Goal: Information Seeking & Learning: Learn about a topic

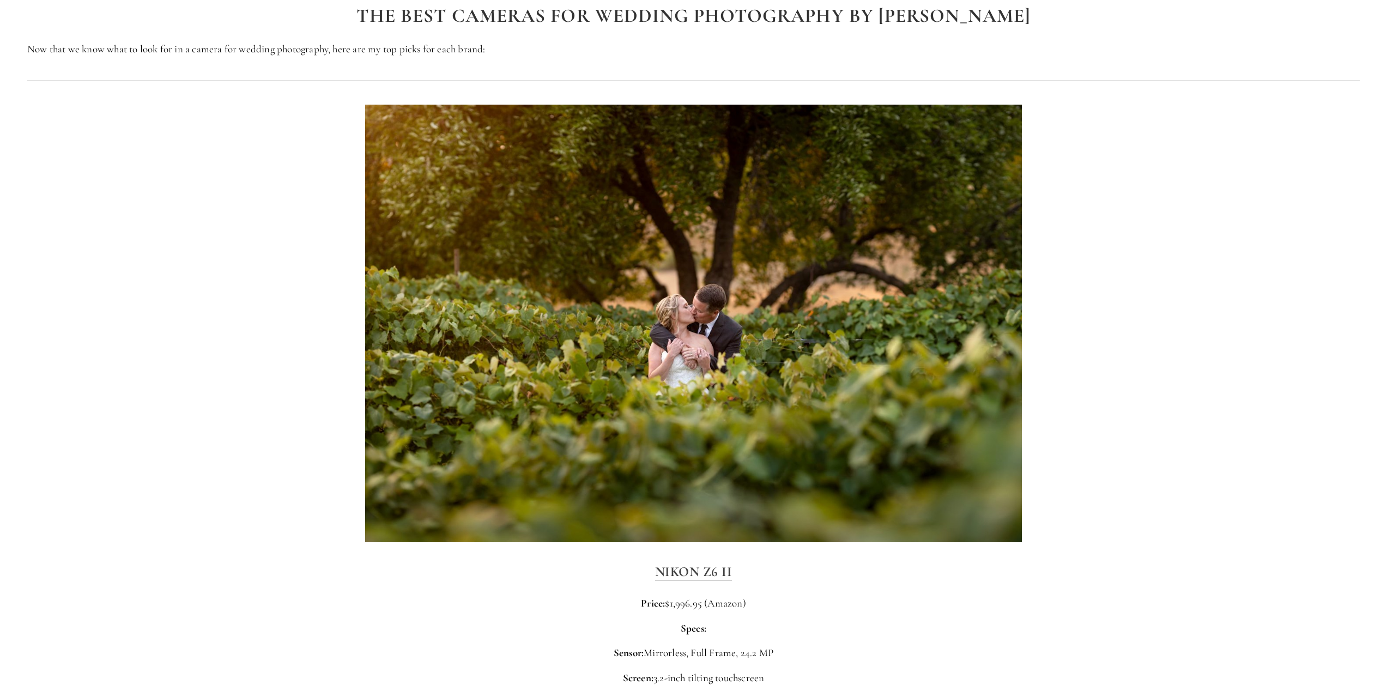
scroll to position [1689, 0]
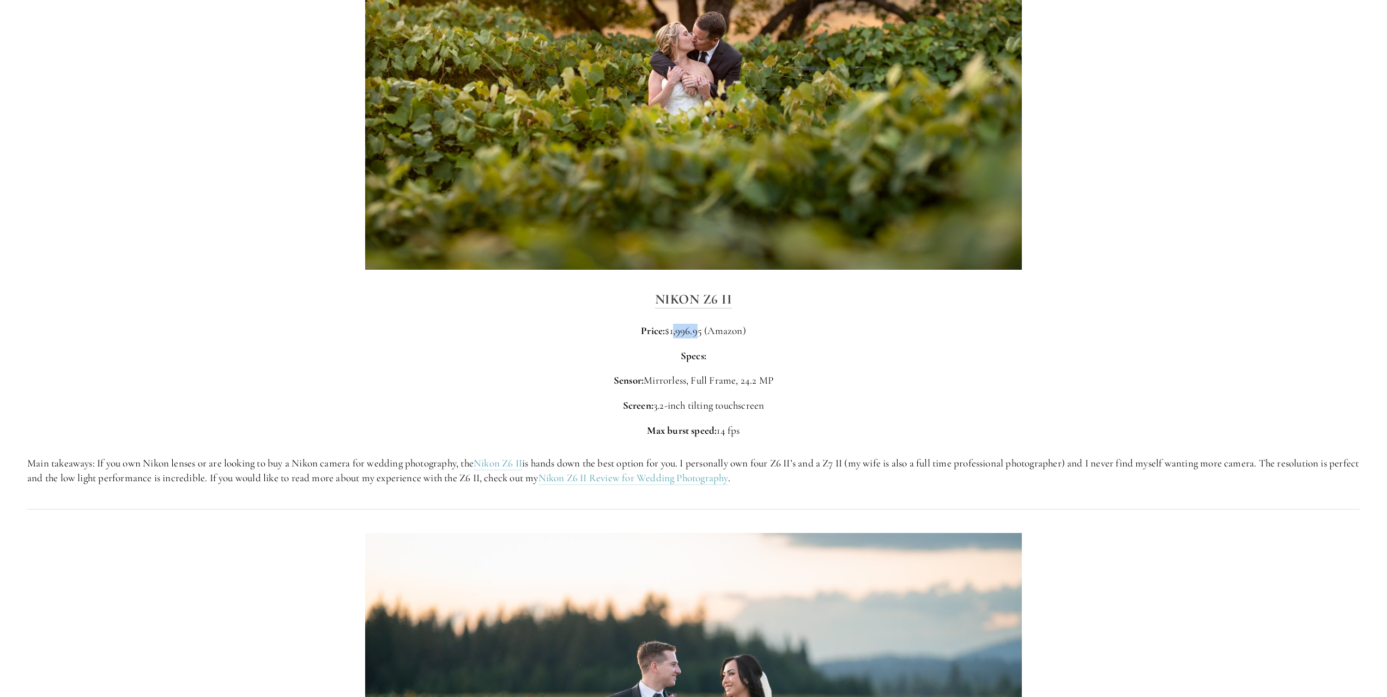
drag, startPoint x: 671, startPoint y: 334, endPoint x: 710, endPoint y: 334, distance: 38.7
click at [700, 333] on p "Price: $1,996.95 (Amazon)" at bounding box center [693, 331] width 1332 height 15
click at [823, 331] on p "Price: $1,996.95 (Amazon)" at bounding box center [693, 331] width 1332 height 15
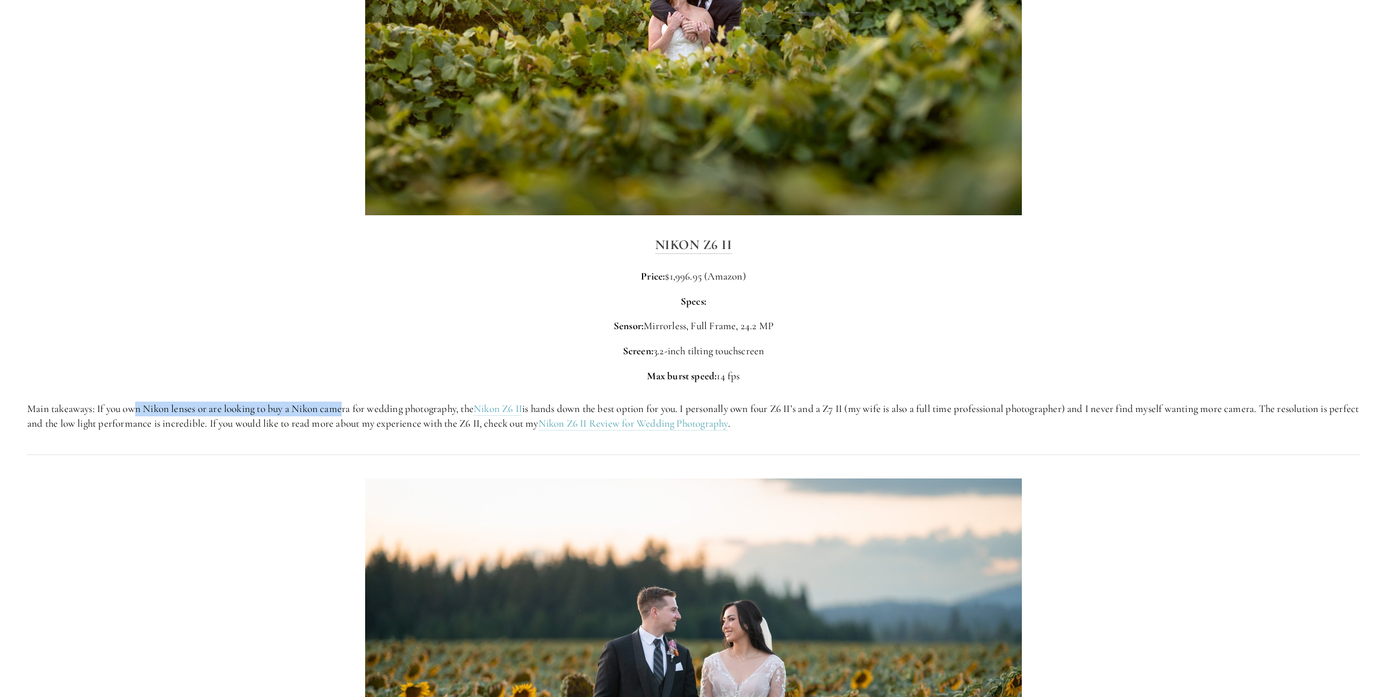
drag, startPoint x: 136, startPoint y: 411, endPoint x: 511, endPoint y: 442, distance: 376.2
click at [349, 415] on p "Main takeaways: If you own Nikon lenses or are looking to buy a Nikon camera fo…" at bounding box center [693, 416] width 1332 height 29
drag, startPoint x: 591, startPoint y: 405, endPoint x: 774, endPoint y: 411, distance: 183.2
click at [679, 409] on p "Main takeaways: If you own Nikon lenses or are looking to buy a Nikon camera fo…" at bounding box center [693, 416] width 1332 height 29
drag, startPoint x: 845, startPoint y: 404, endPoint x: 1091, endPoint y: 411, distance: 246.4
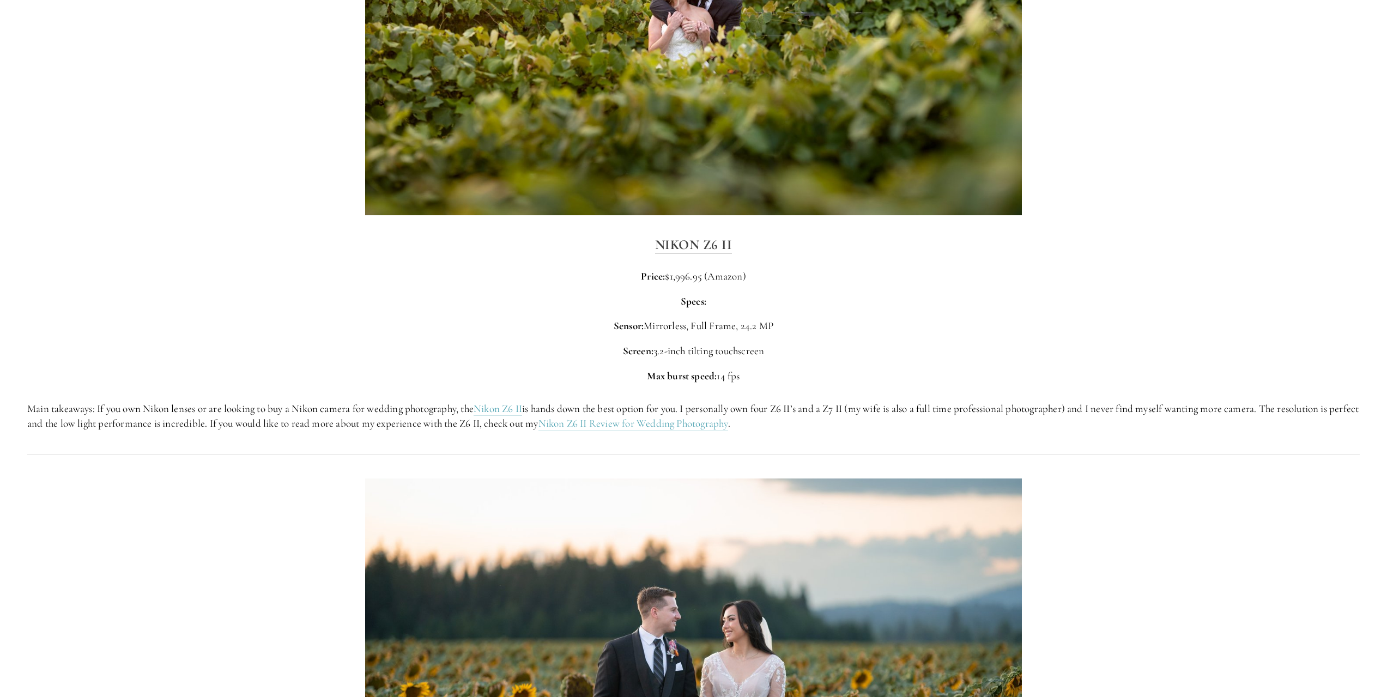
click at [851, 402] on p "Main takeaways: If you own Nikon lenses or are looking to buy a Nikon camera fo…" at bounding box center [693, 416] width 1332 height 29
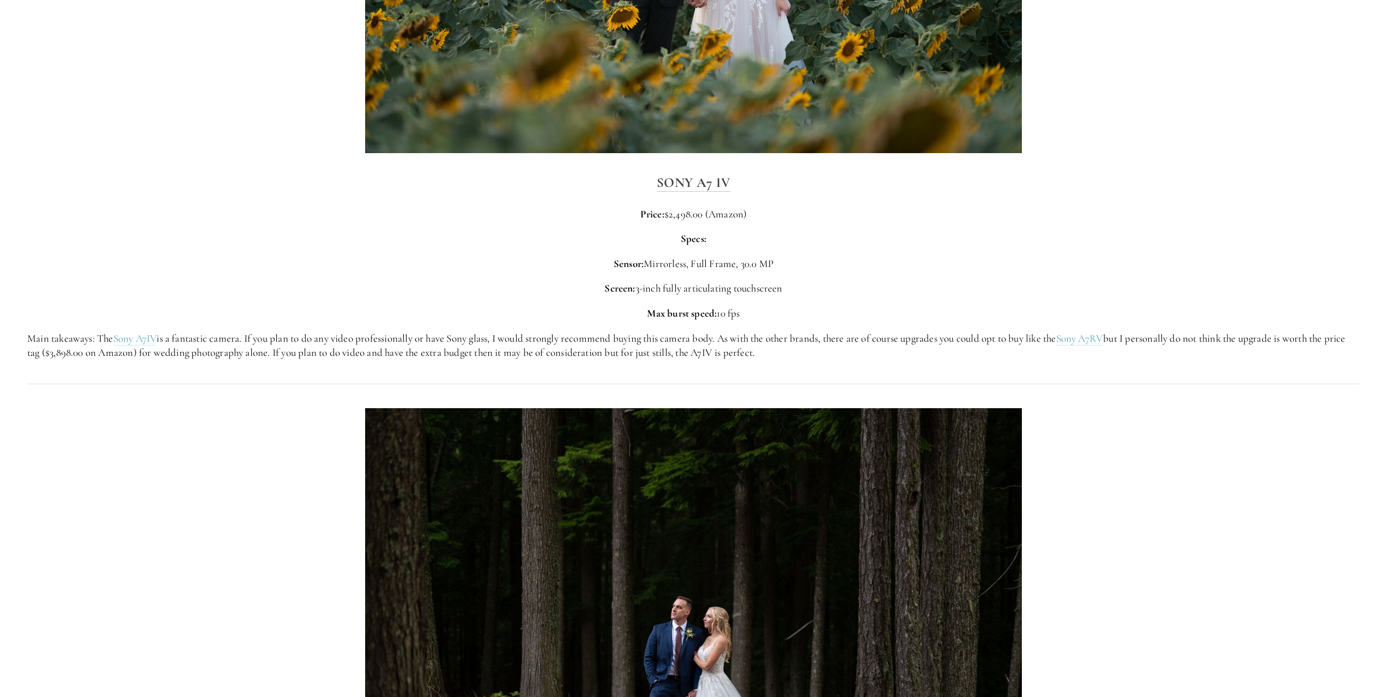
scroll to position [2234, 0]
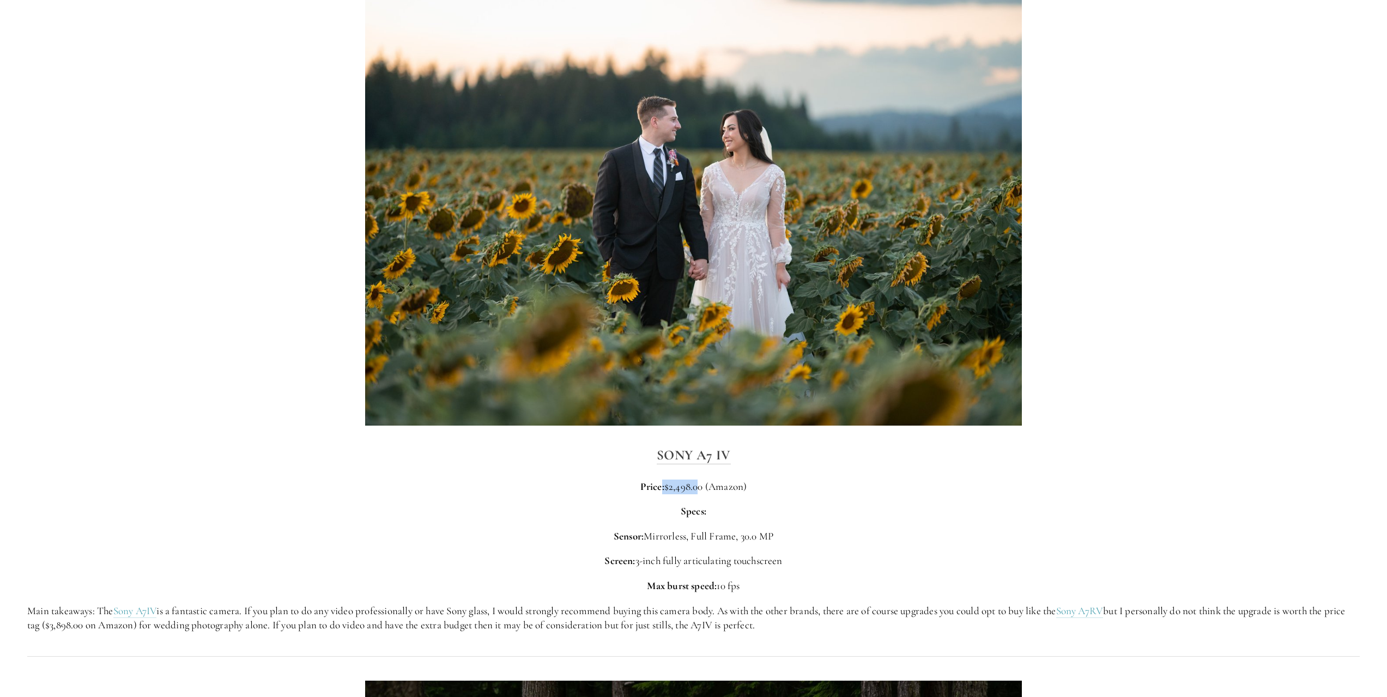
drag, startPoint x: 659, startPoint y: 486, endPoint x: 706, endPoint y: 490, distance: 47.6
click at [704, 490] on p "Price: $2,498.00 (Amazon)" at bounding box center [693, 487] width 1332 height 15
click at [726, 490] on p "Price: $2,498.00 (Amazon)" at bounding box center [693, 487] width 1332 height 15
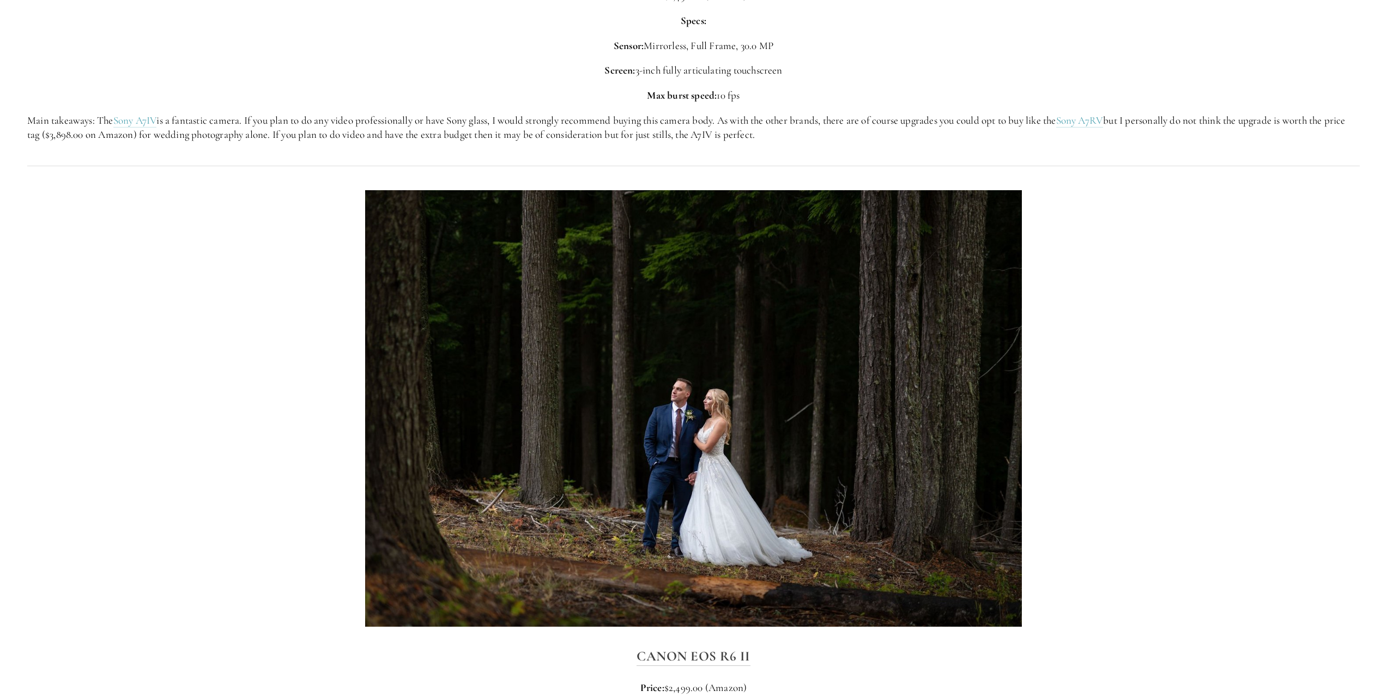
scroll to position [2888, 0]
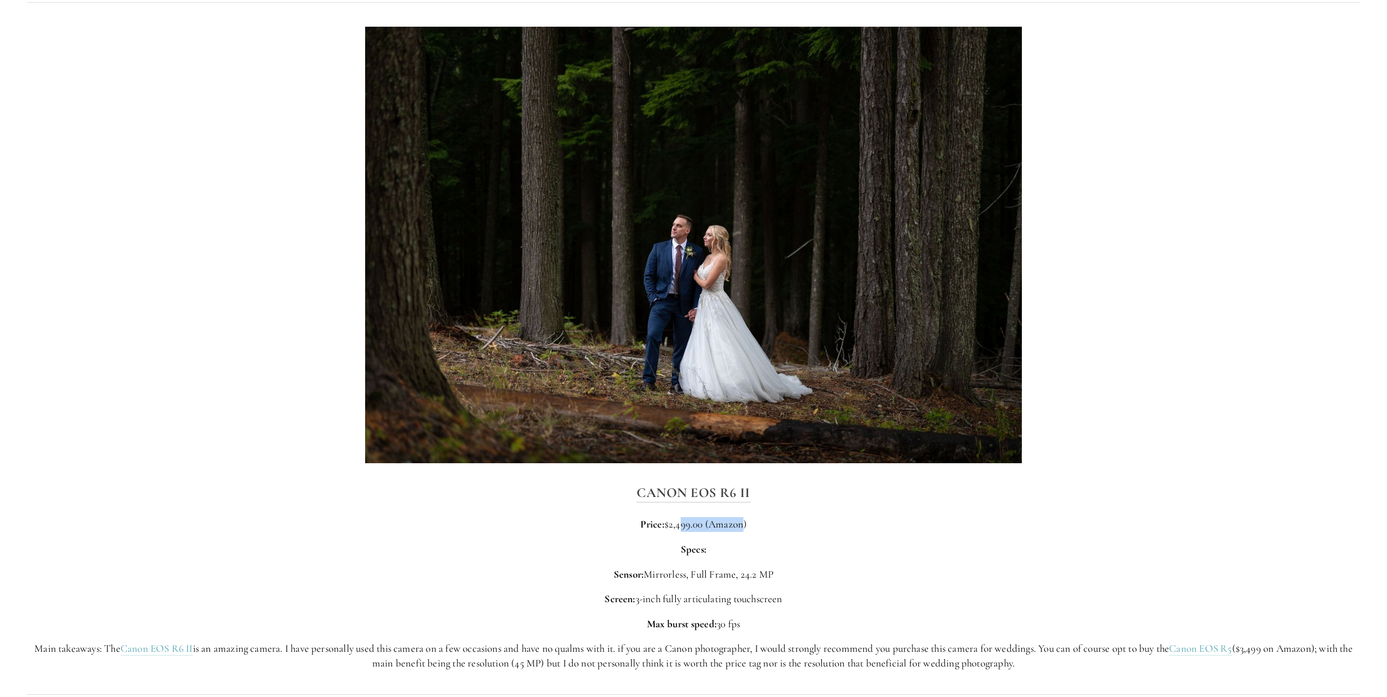
click at [743, 522] on p "Price: $2,499.00 (Amazon)" at bounding box center [693, 524] width 1332 height 15
click at [900, 510] on div "Canon EOS R6 II Price: $2,499.00 (Amazon) Specs: Sensor: Mirrorless, Full Frame…" at bounding box center [693, 576] width 1332 height 189
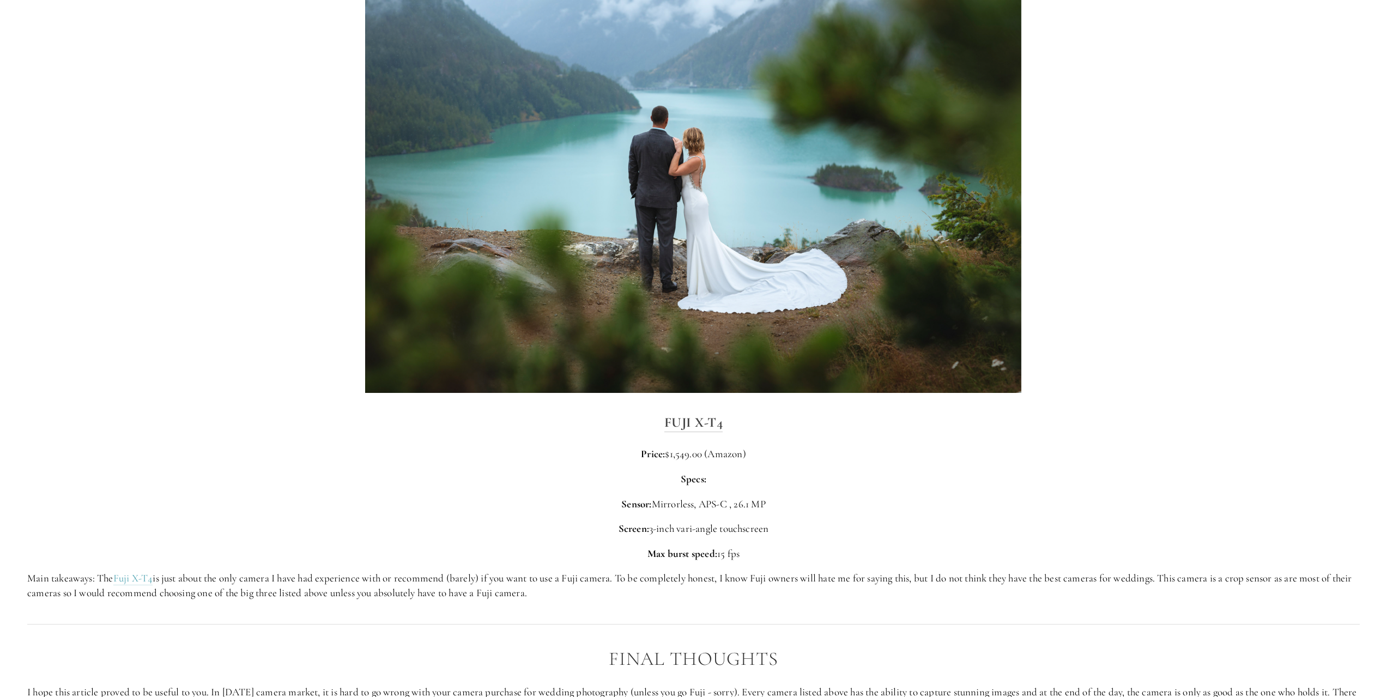
scroll to position [3815, 0]
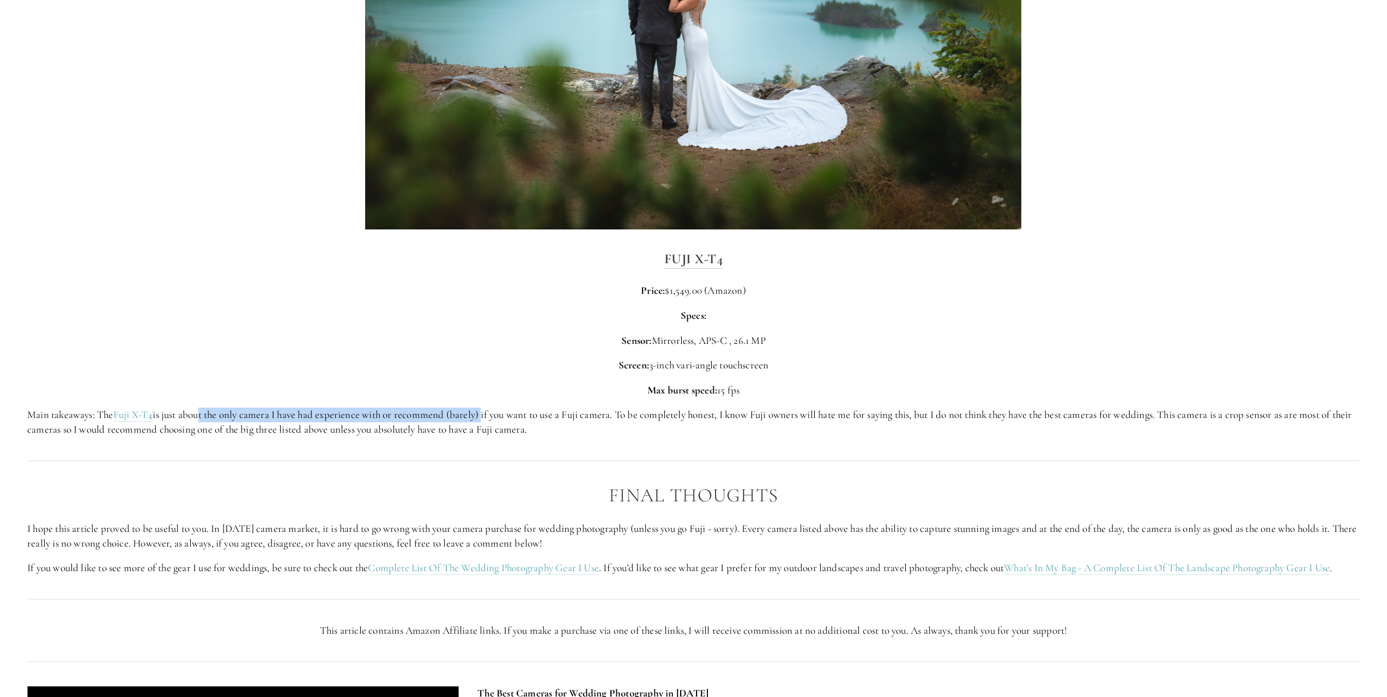
drag, startPoint x: 203, startPoint y: 418, endPoint x: 499, endPoint y: 420, distance: 296.5
click at [488, 419] on p "Main takeaways: The Fuji X-T4 is just about the only camera I have had experien…" at bounding box center [693, 422] width 1332 height 29
click at [512, 420] on p "Main takeaways: The Fuji X-T4 is just about the only camera I have had experien…" at bounding box center [693, 422] width 1332 height 29
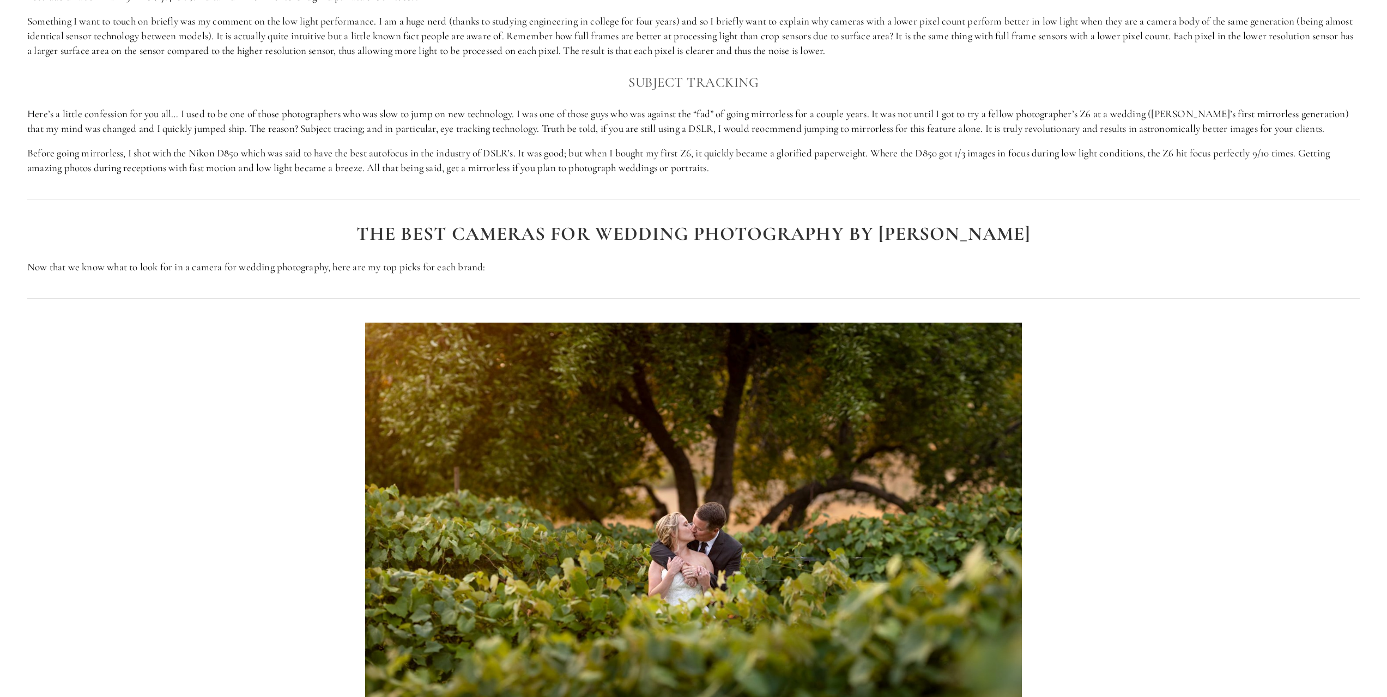
scroll to position [872, 0]
